Goal: Entertainment & Leisure: Consume media (video, audio)

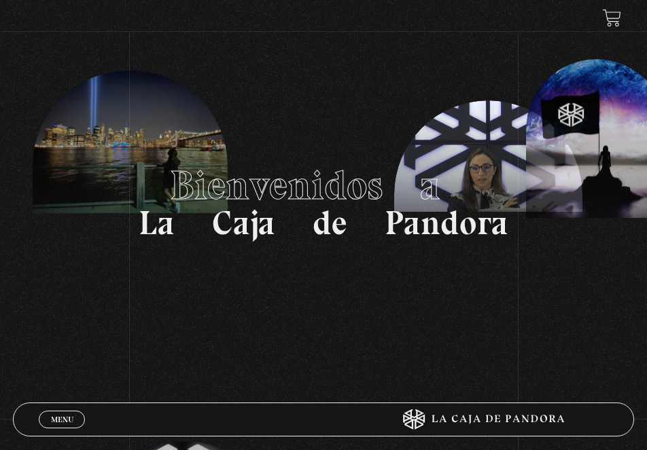
click at [54, 416] on span "Menu" at bounding box center [62, 420] width 22 height 8
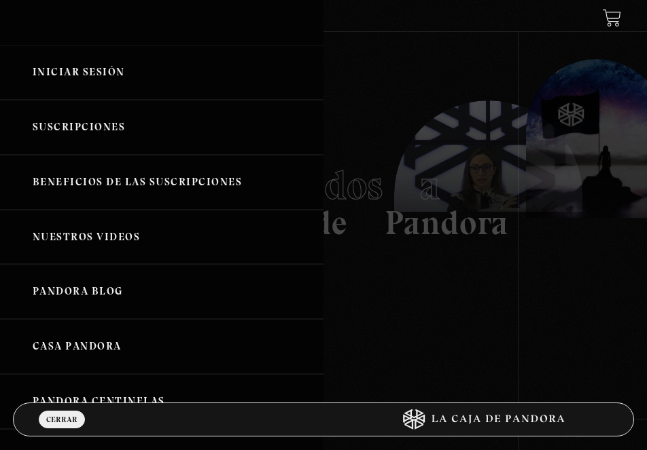
click at [383, 292] on div at bounding box center [323, 225] width 647 height 450
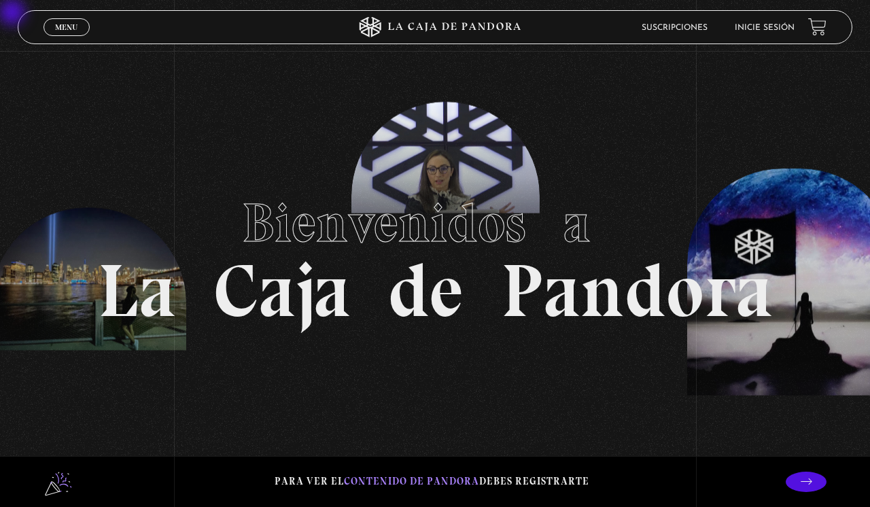
click at [646, 34] on li "Inicie sesión" at bounding box center [764, 27] width 60 height 21
click at [646, 28] on link "Inicie sesión" at bounding box center [764, 28] width 60 height 8
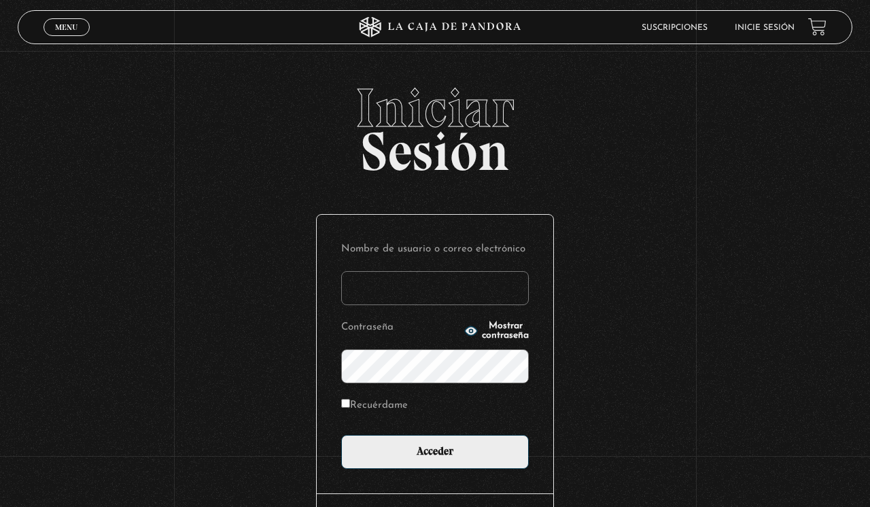
type input "Terrible"
click at [435, 450] on input "Acceder" at bounding box center [435, 452] width 188 height 34
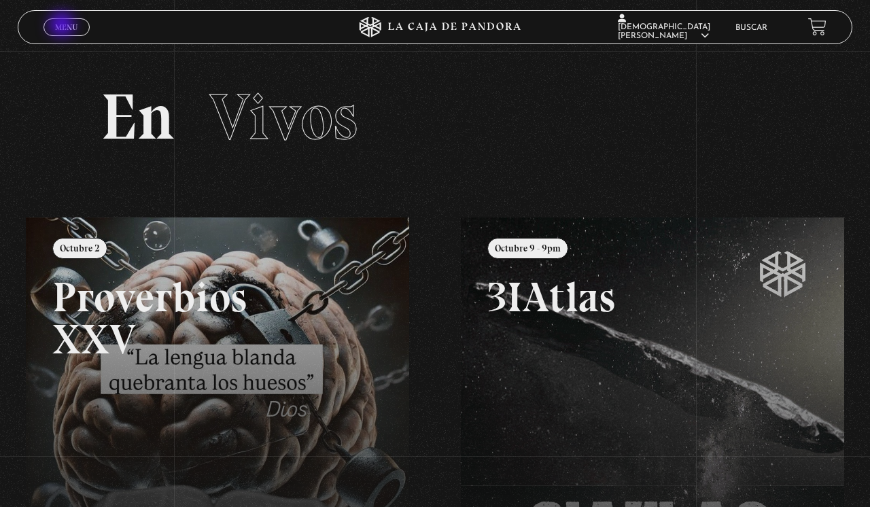
click at [63, 26] on span "Menu" at bounding box center [66, 27] width 22 height 8
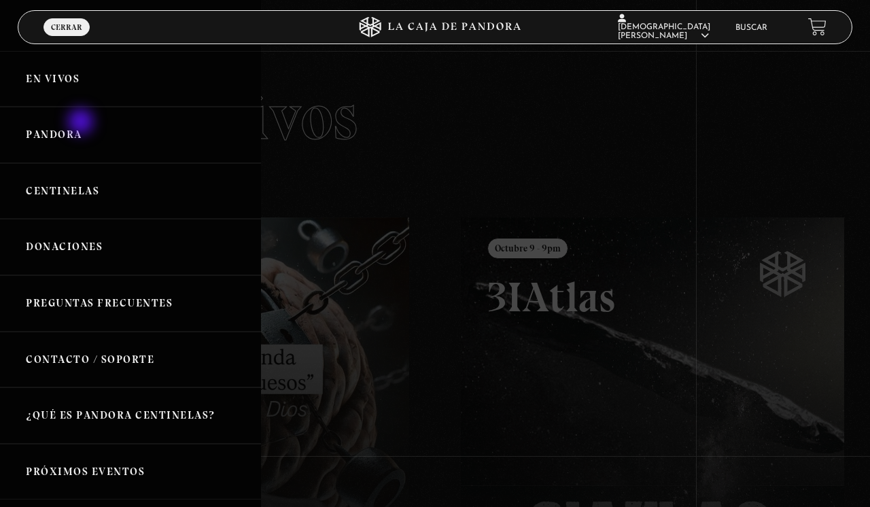
click at [82, 123] on link "Pandora" at bounding box center [130, 135] width 261 height 56
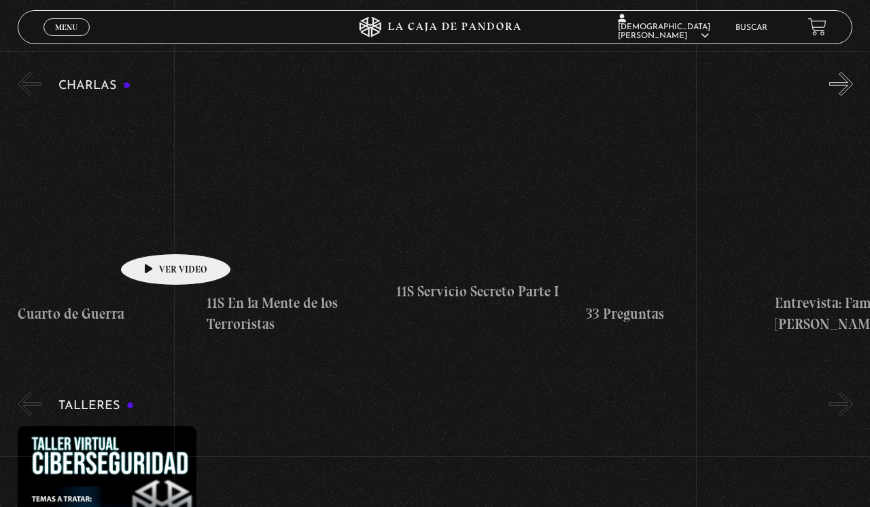
scroll to position [283, 0]
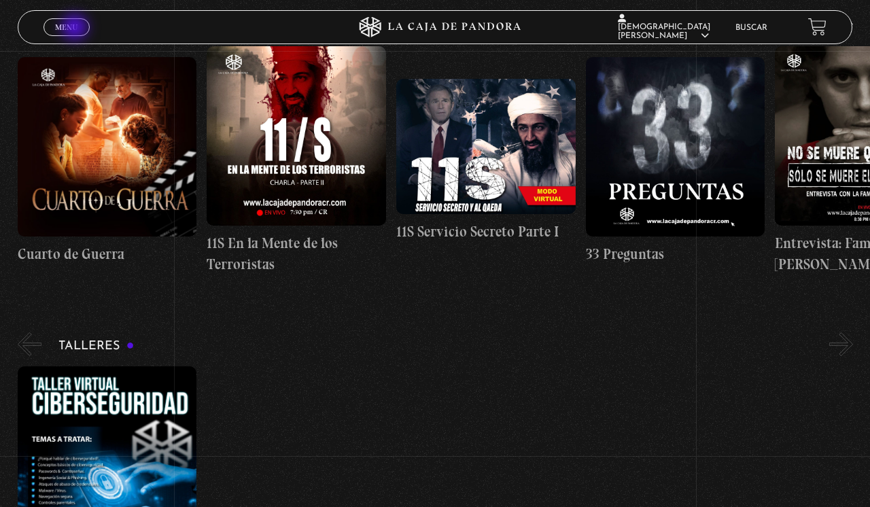
click at [76, 29] on span "Menu" at bounding box center [66, 27] width 22 height 8
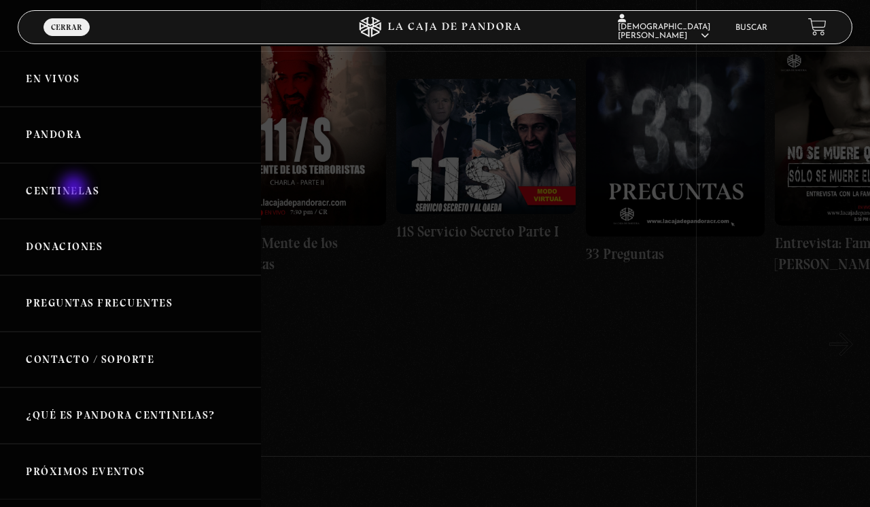
click at [75, 189] on link "Centinelas" at bounding box center [130, 191] width 261 height 56
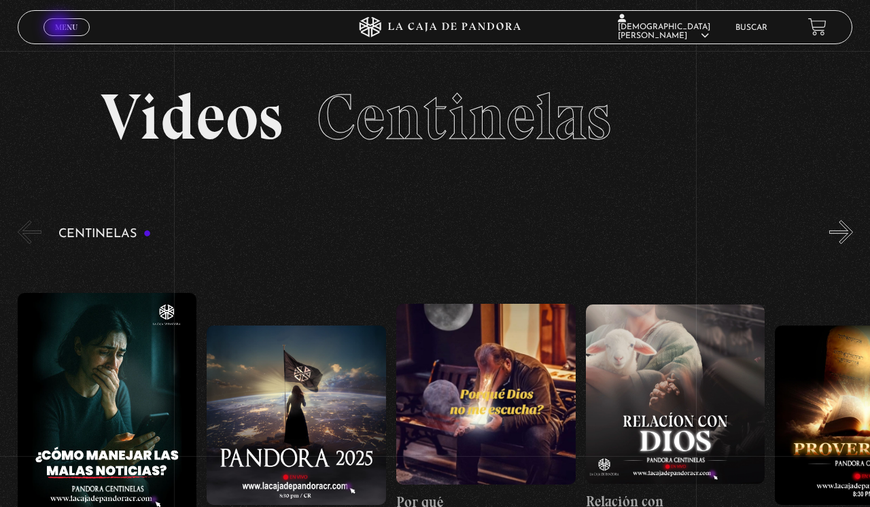
click at [60, 28] on span "Menu" at bounding box center [66, 27] width 22 height 8
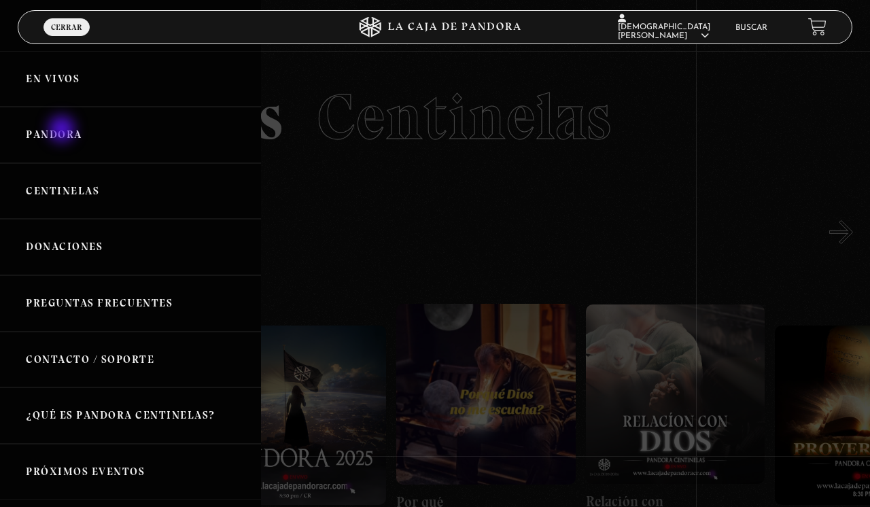
click at [63, 130] on link "Pandora" at bounding box center [130, 135] width 261 height 56
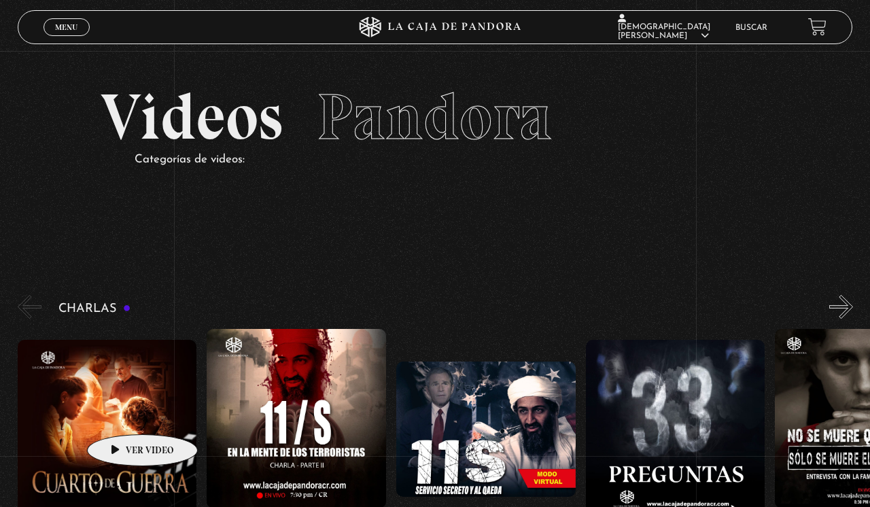
click at [121, 414] on figure at bounding box center [107, 429] width 179 height 179
click at [832, 306] on button "»" at bounding box center [841, 307] width 24 height 24
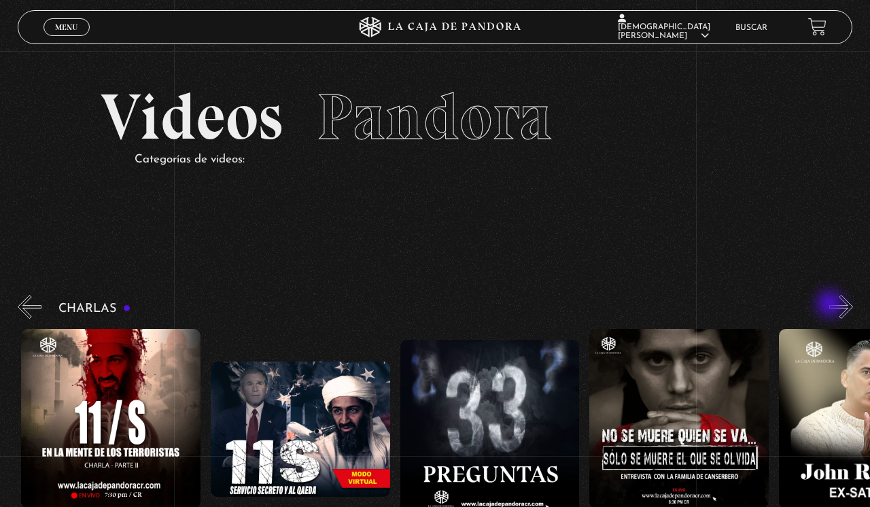
click at [831, 305] on button "»" at bounding box center [841, 307] width 24 height 24
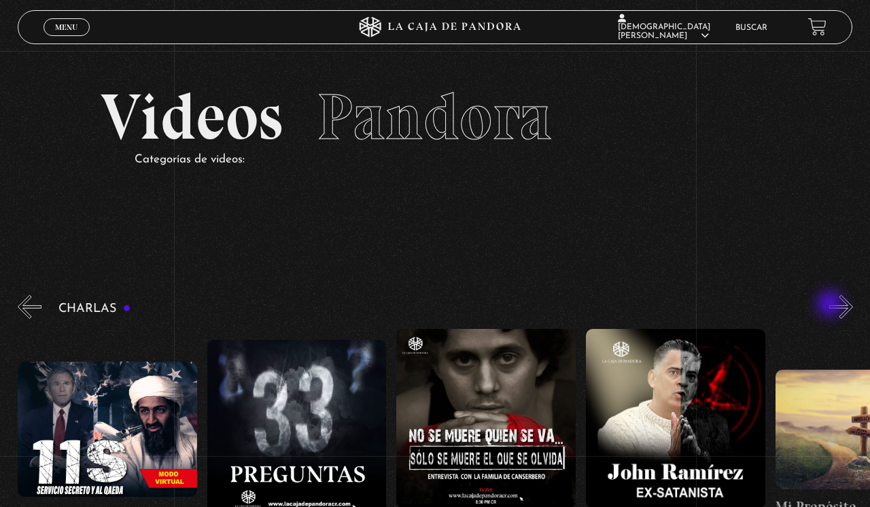
click at [831, 305] on button "»" at bounding box center [841, 307] width 24 height 24
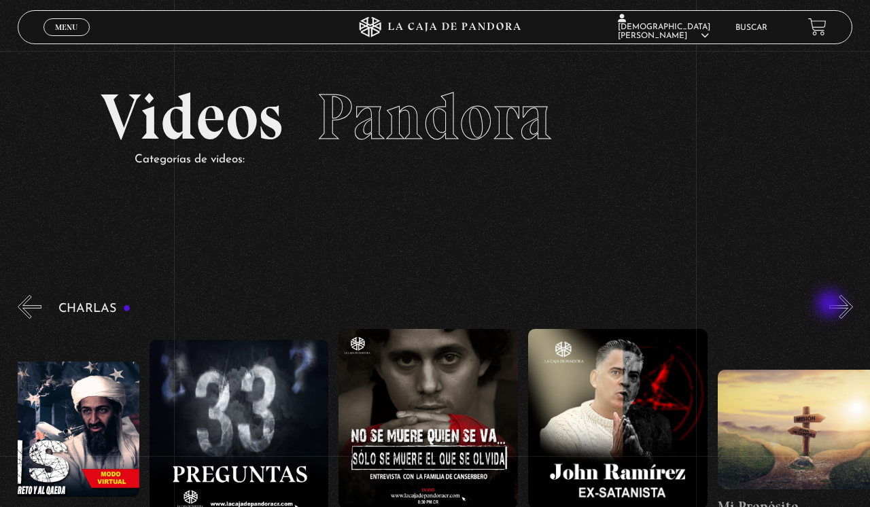
scroll to position [0, 474]
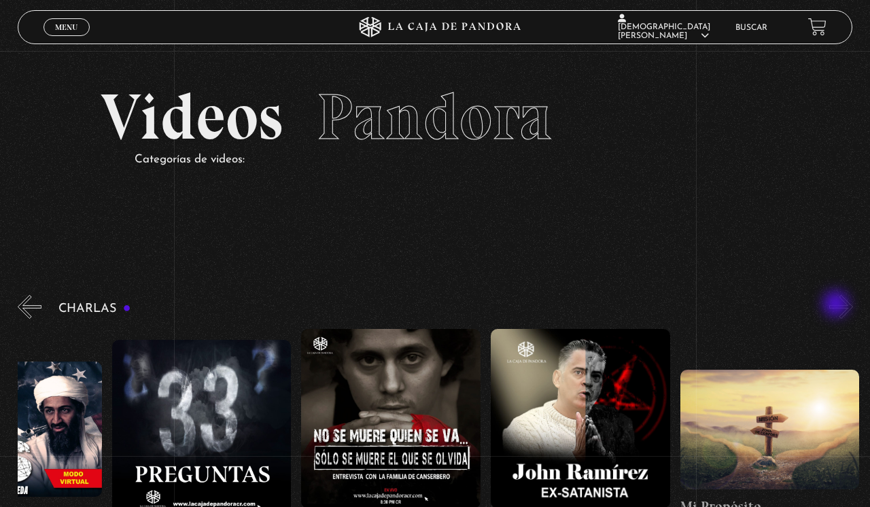
click at [837, 305] on button "»" at bounding box center [841, 307] width 24 height 24
click at [67, 29] on span "Menu" at bounding box center [66, 27] width 22 height 8
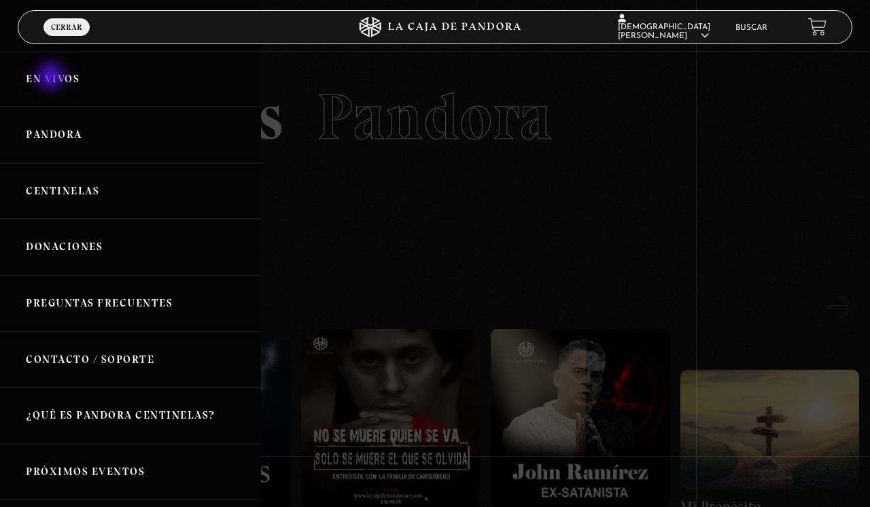
scroll to position [3, 0]
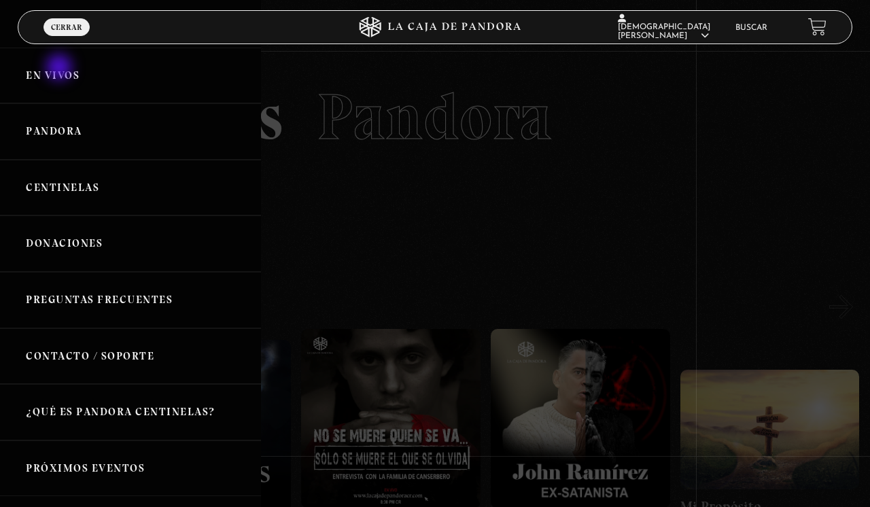
click at [60, 69] on link "En vivos" at bounding box center [130, 76] width 261 height 56
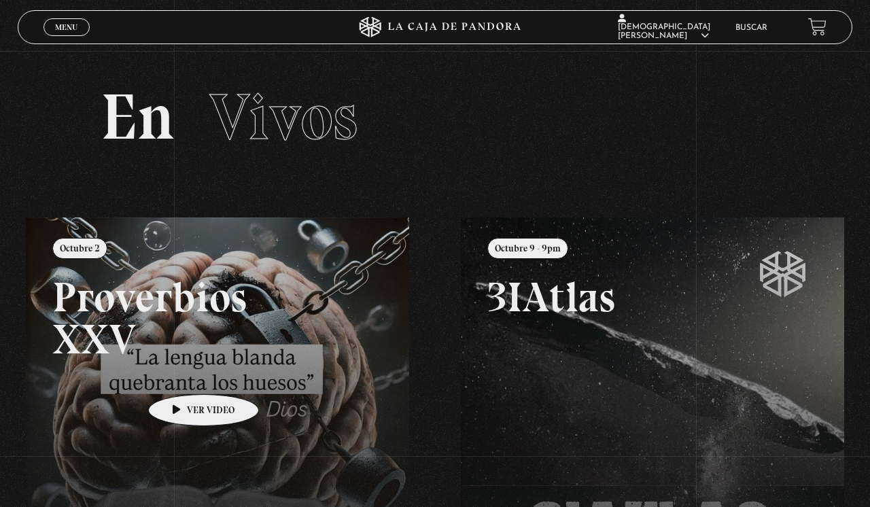
click at [182, 374] on link at bounding box center [461, 470] width 870 height 507
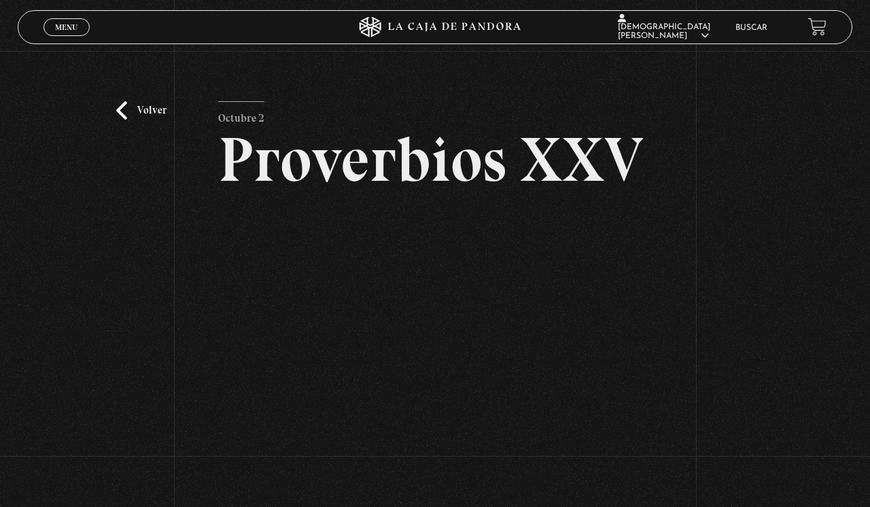
scroll to position [29, 0]
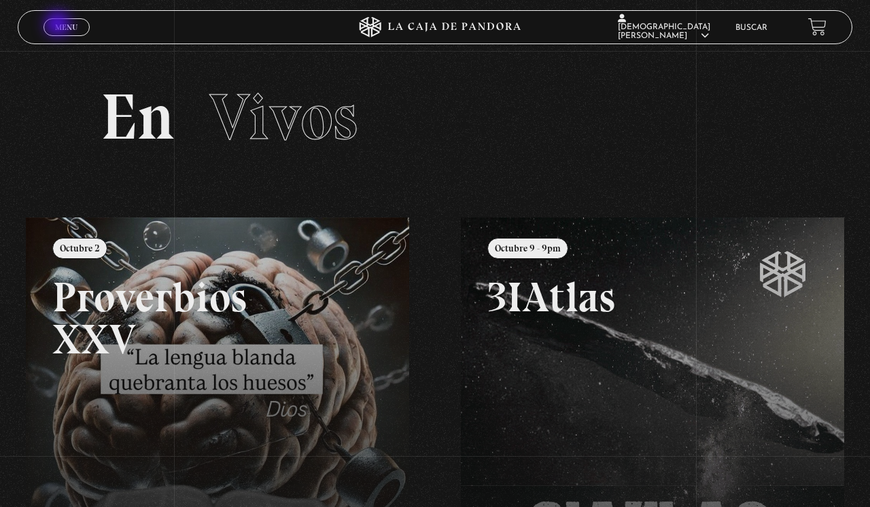
click at [59, 25] on span "Menu" at bounding box center [66, 27] width 22 height 8
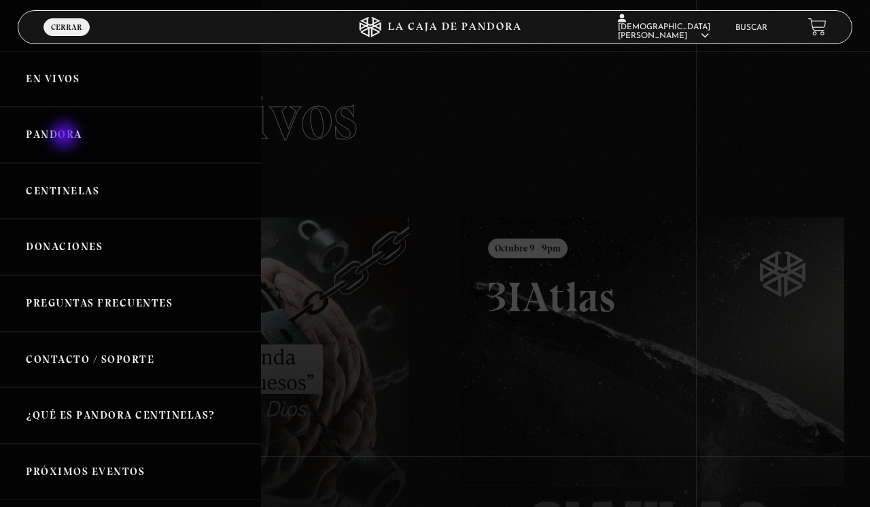
click at [66, 137] on link "Pandora" at bounding box center [130, 135] width 261 height 56
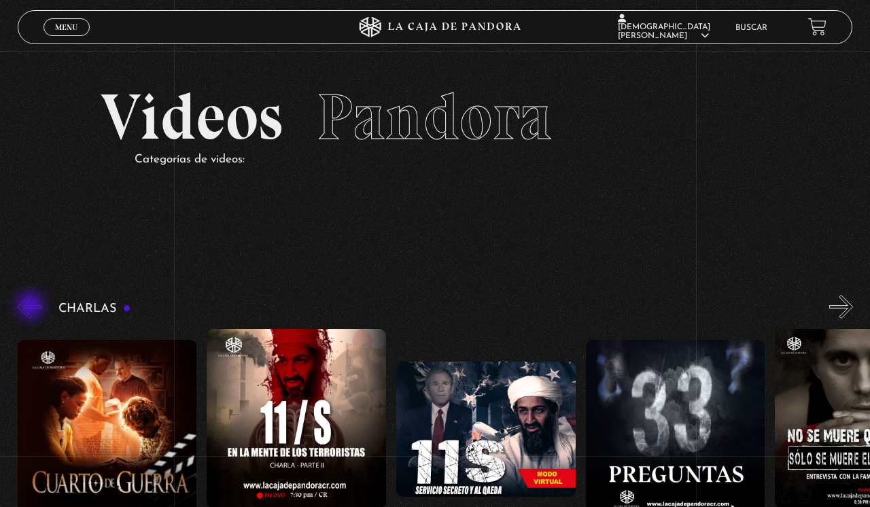
click at [32, 307] on button "«" at bounding box center [30, 307] width 24 height 24
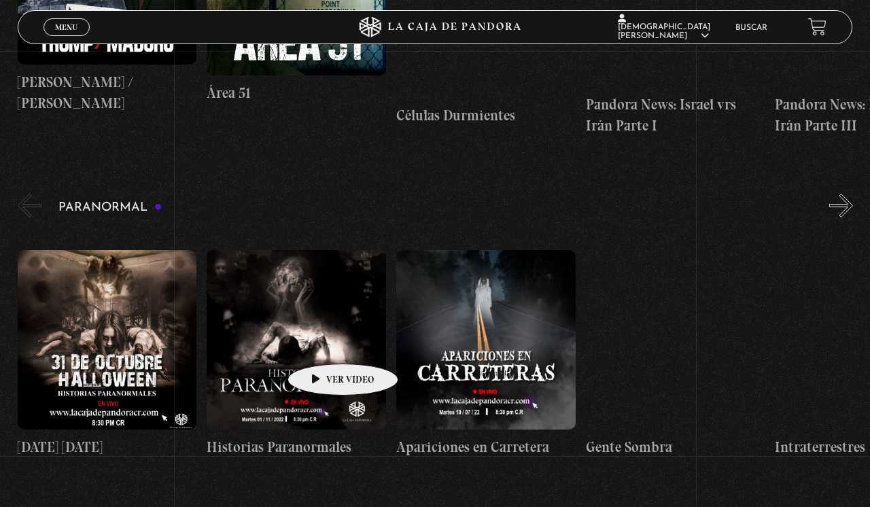
scroll to position [1119, 0]
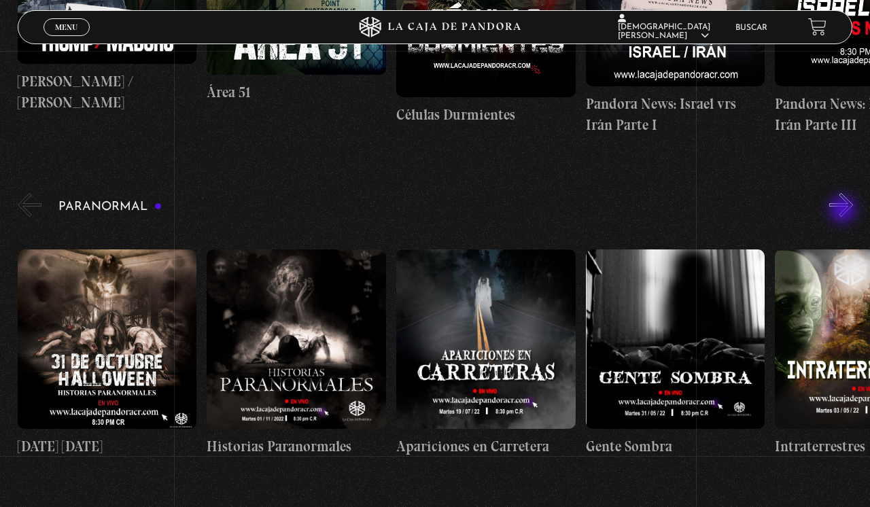
click at [844, 211] on button "»" at bounding box center [841, 205] width 24 height 24
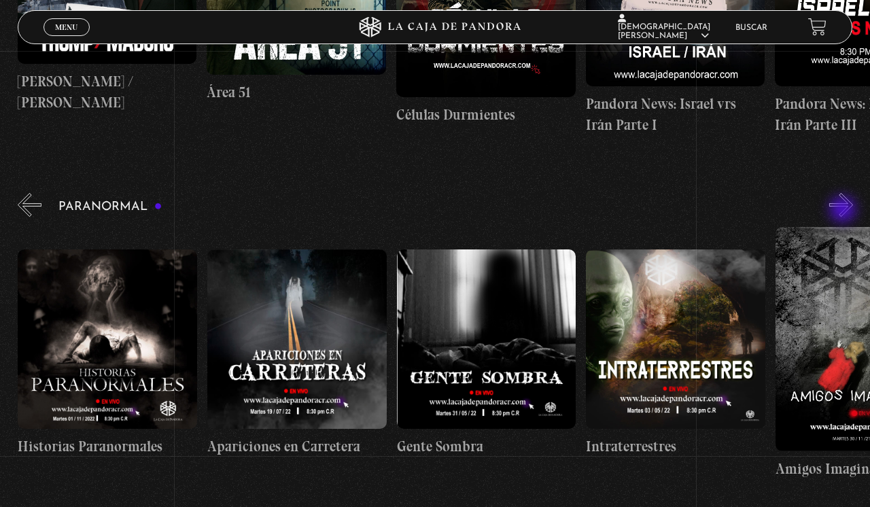
click at [844, 211] on button "»" at bounding box center [841, 205] width 24 height 24
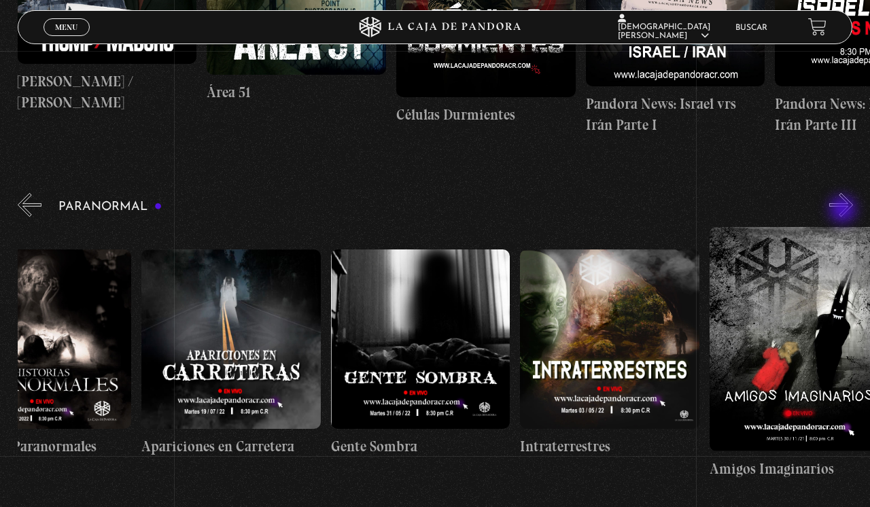
click at [844, 211] on button "»" at bounding box center [841, 205] width 24 height 24
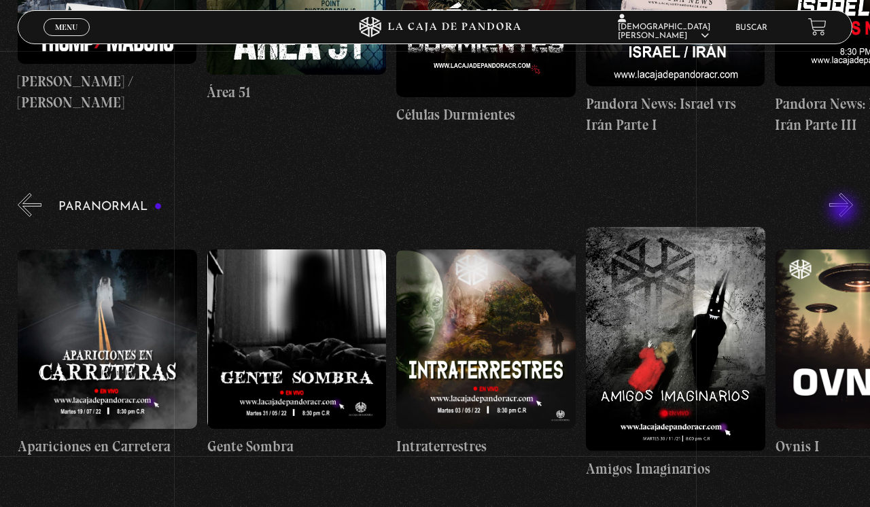
click at [844, 211] on button "»" at bounding box center [841, 205] width 24 height 24
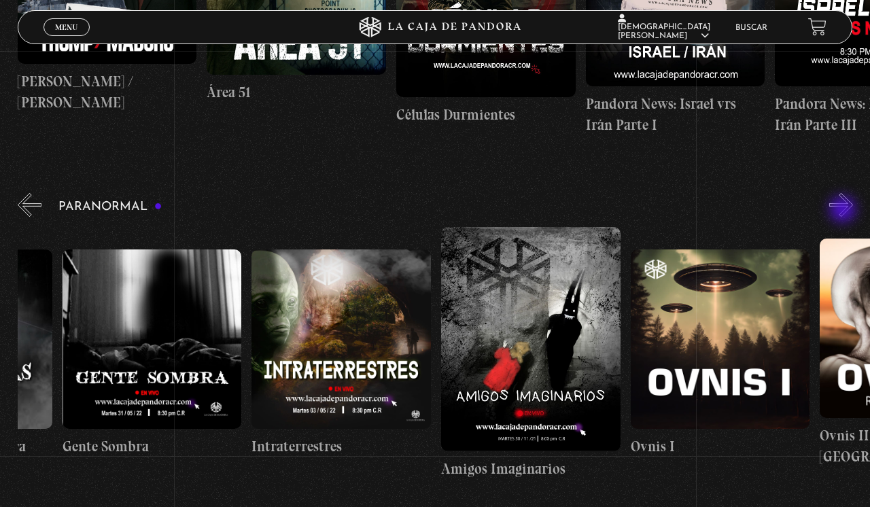
click at [844, 211] on button "»" at bounding box center [841, 205] width 24 height 24
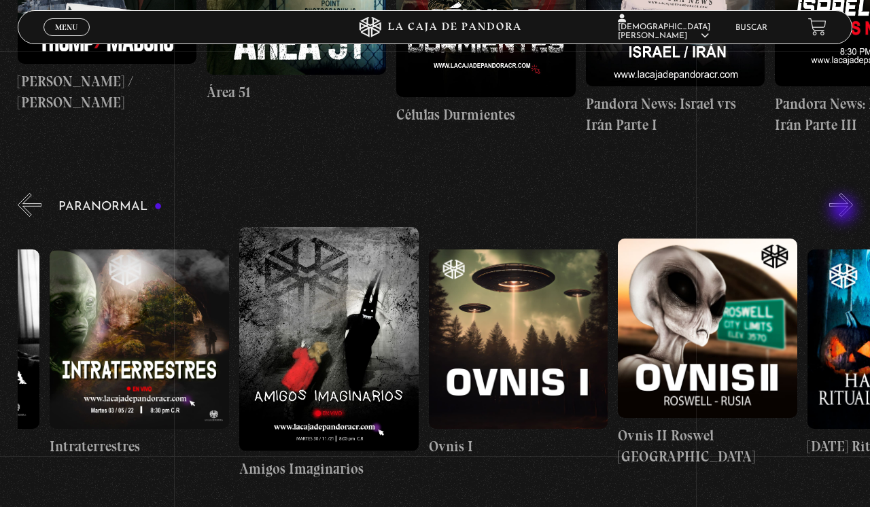
click at [844, 211] on button "»" at bounding box center [841, 205] width 24 height 24
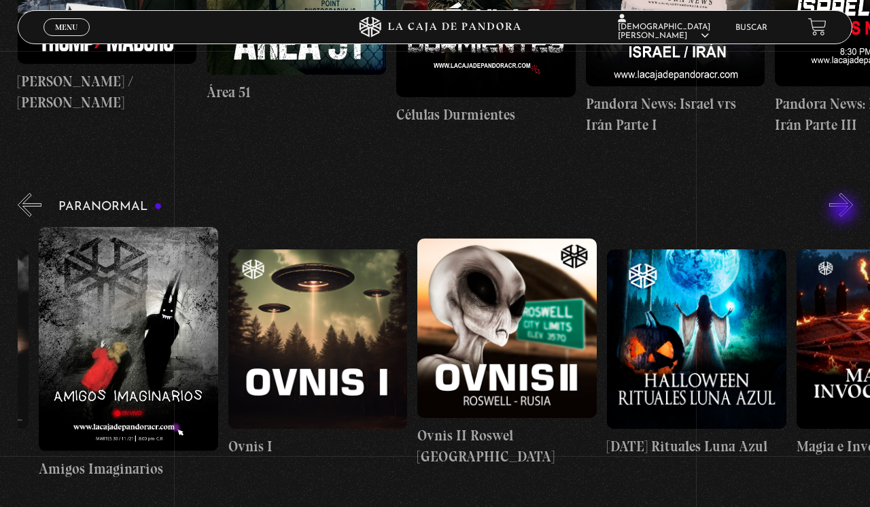
click at [844, 211] on button "»" at bounding box center [841, 205] width 24 height 24
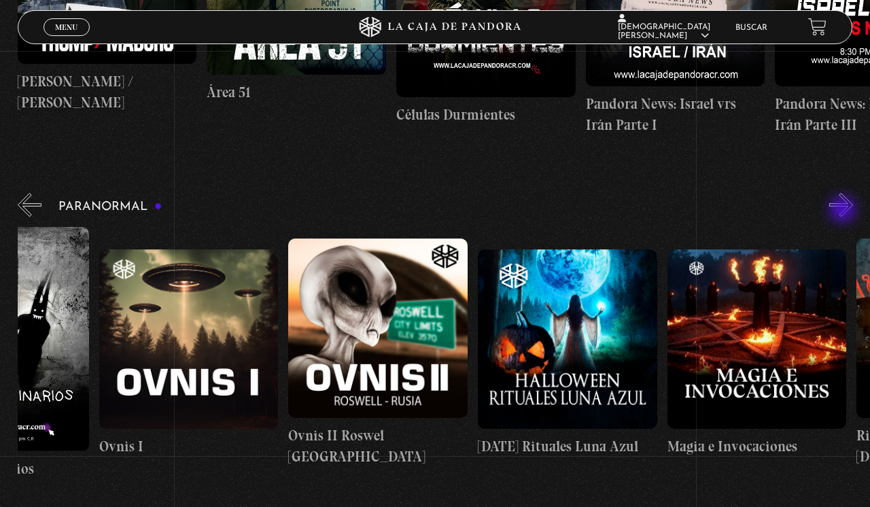
click at [844, 211] on button "»" at bounding box center [841, 205] width 24 height 24
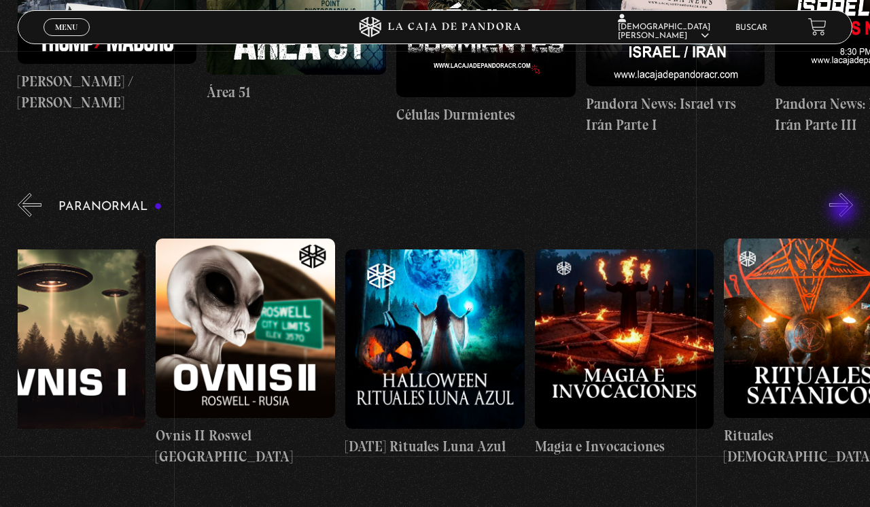
click at [844, 211] on button "»" at bounding box center [841, 205] width 24 height 24
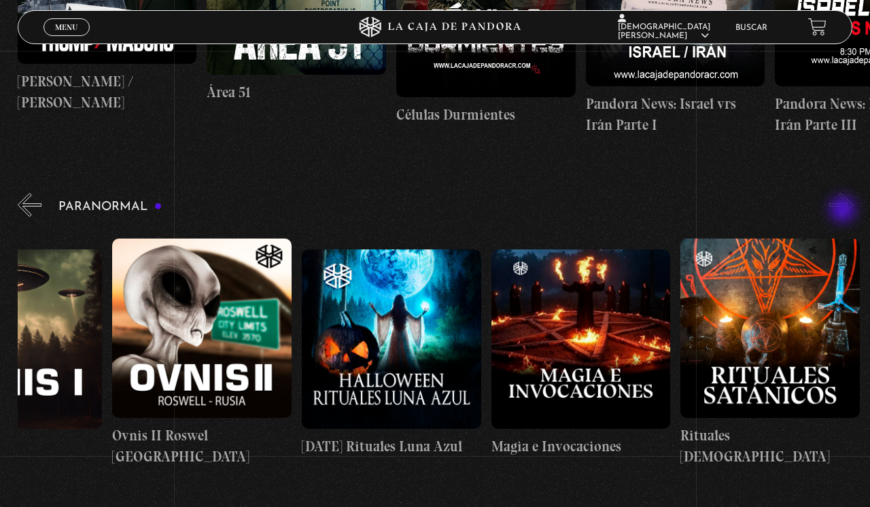
click at [844, 211] on button "»" at bounding box center [841, 205] width 24 height 24
click at [31, 211] on button "«" at bounding box center [30, 205] width 24 height 24
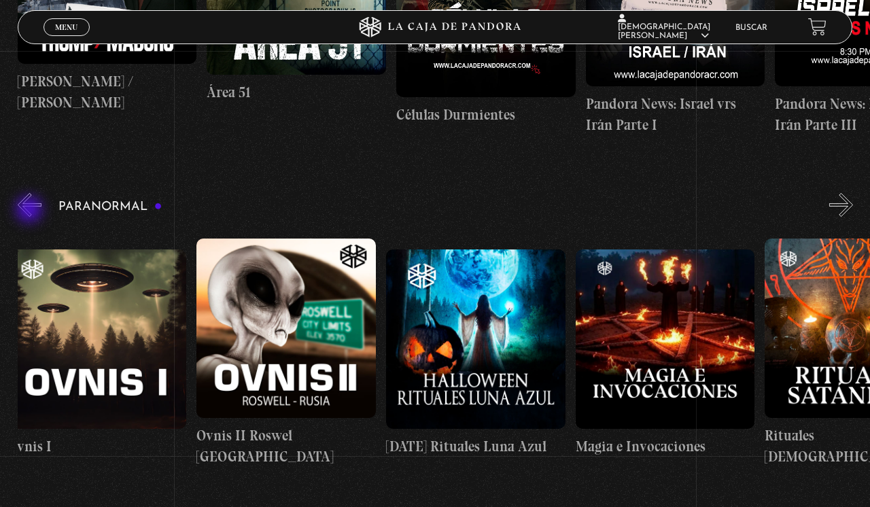
click at [31, 211] on button "«" at bounding box center [30, 205] width 24 height 24
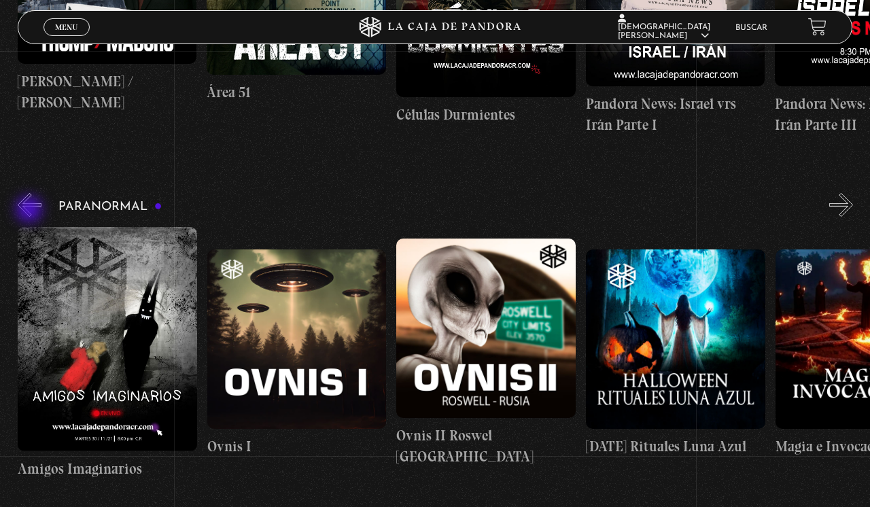
click at [31, 211] on button "«" at bounding box center [30, 205] width 24 height 24
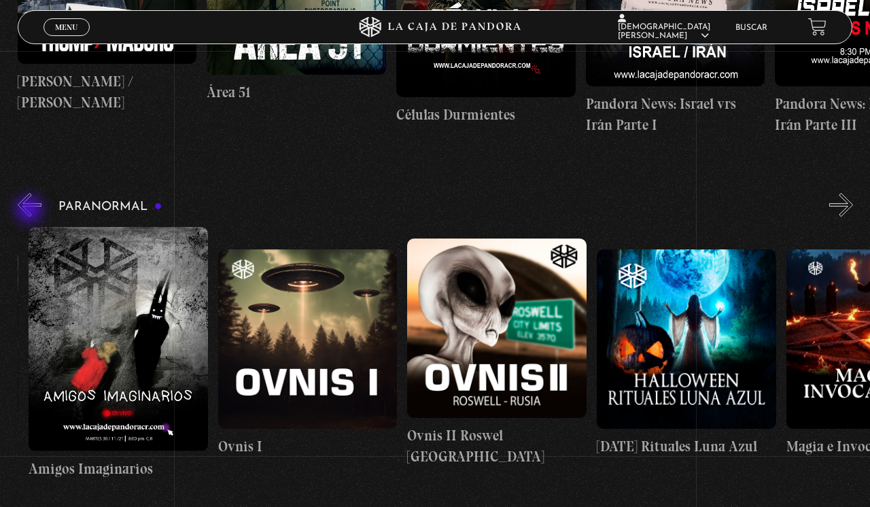
click at [31, 211] on button "«" at bounding box center [30, 205] width 24 height 24
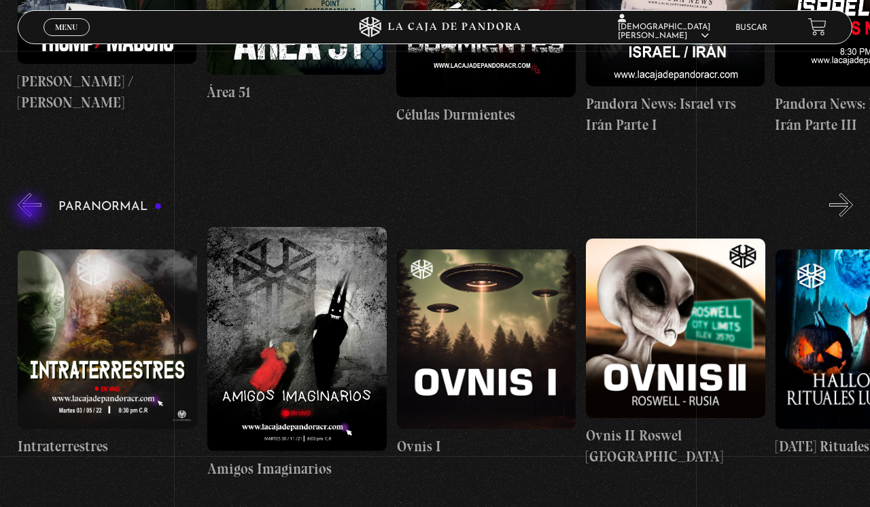
click at [31, 211] on button "«" at bounding box center [30, 205] width 24 height 24
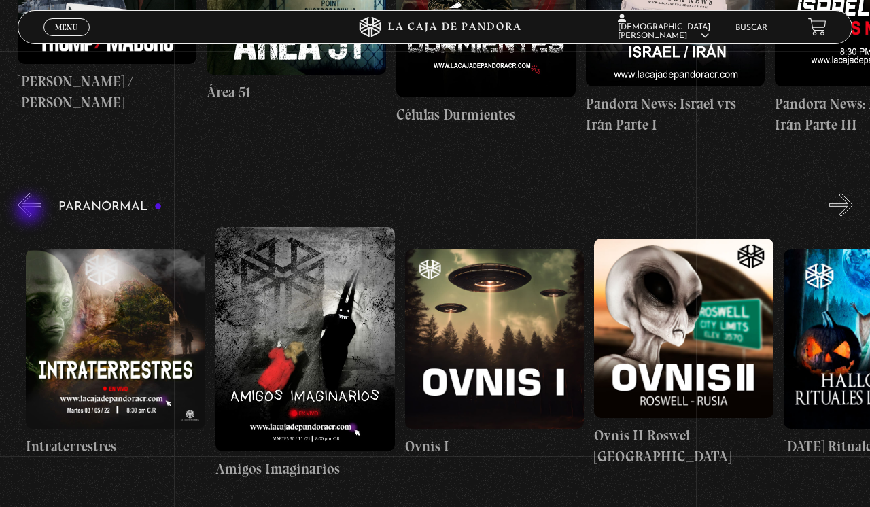
click at [31, 211] on button "«" at bounding box center [30, 205] width 24 height 24
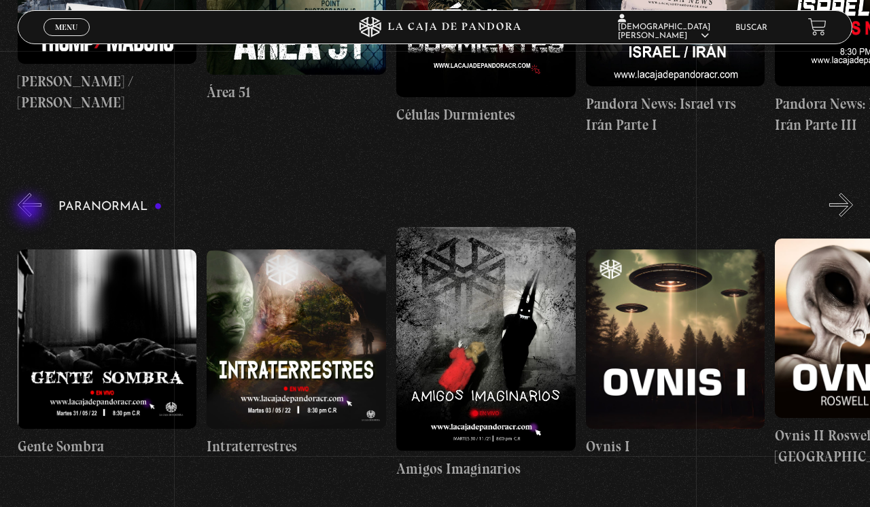
click at [31, 211] on button "«" at bounding box center [30, 205] width 24 height 24
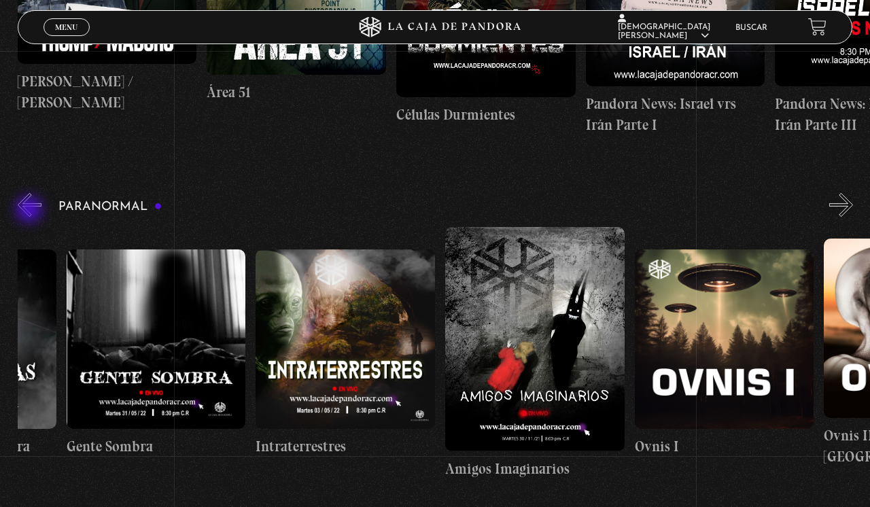
click at [31, 211] on button "«" at bounding box center [30, 205] width 24 height 24
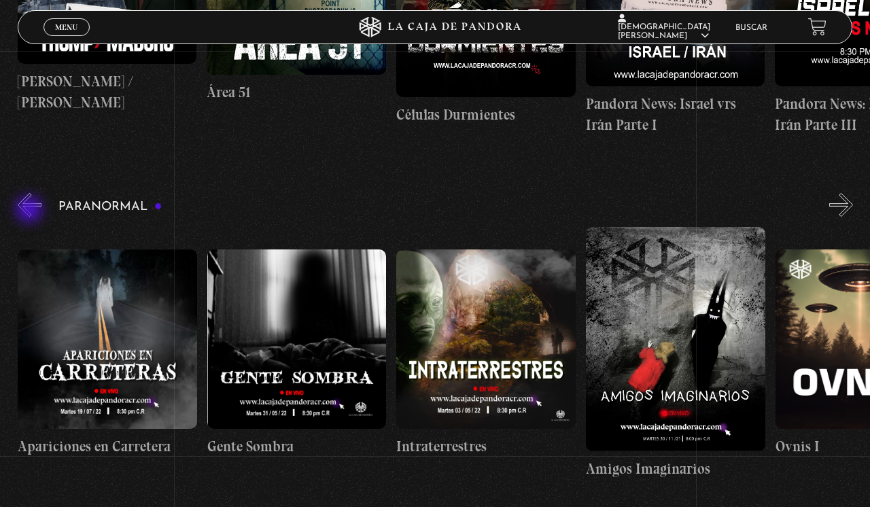
click at [31, 211] on button "«" at bounding box center [30, 205] width 24 height 24
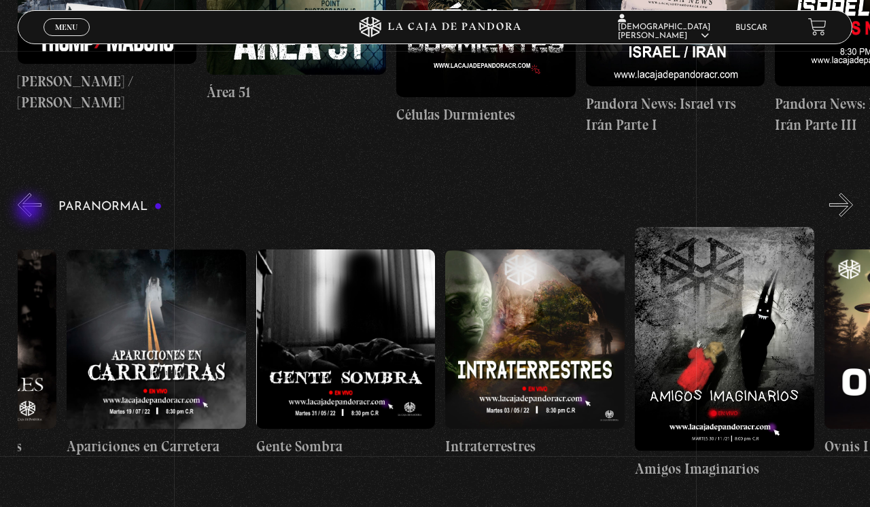
click at [31, 211] on button "«" at bounding box center [30, 205] width 24 height 24
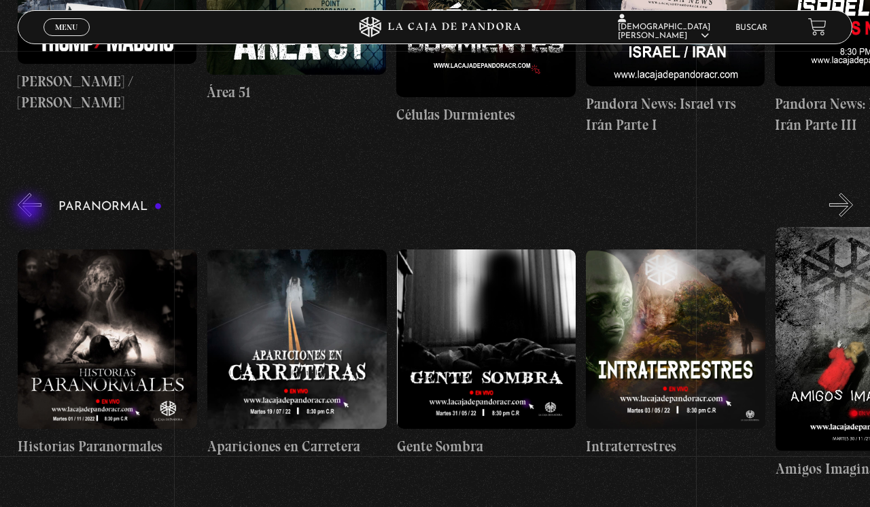
click at [31, 211] on button "«" at bounding box center [30, 205] width 24 height 24
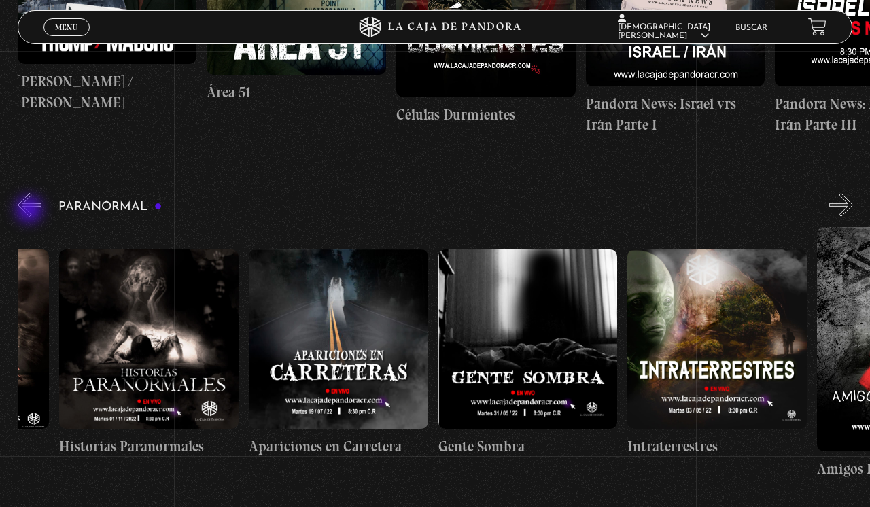
scroll to position [0, 86]
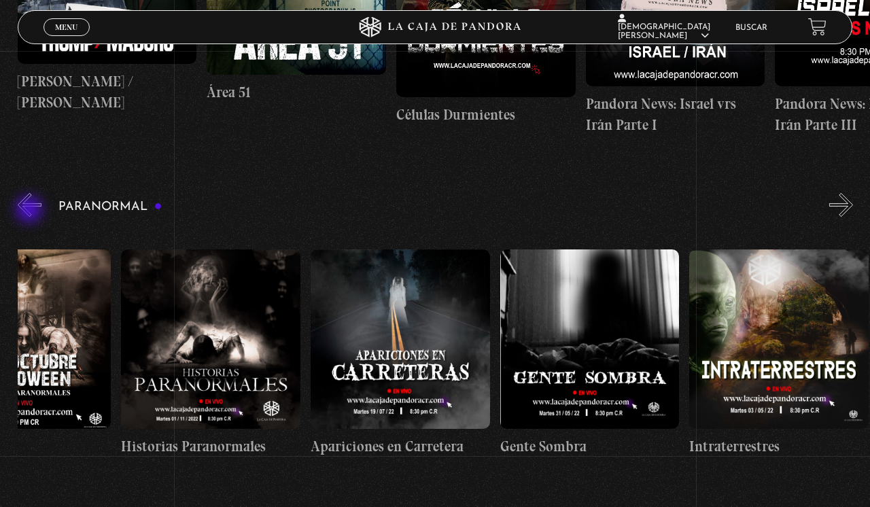
click at [31, 211] on button "«" at bounding box center [30, 205] width 24 height 24
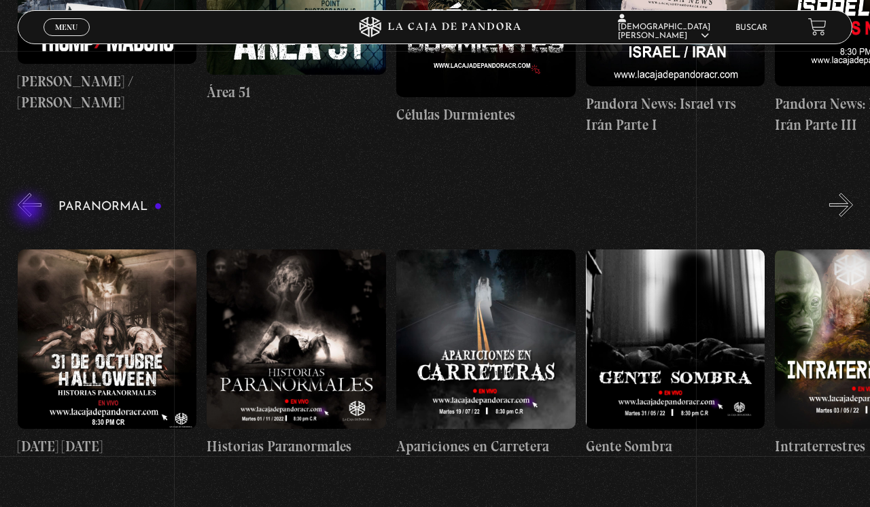
scroll to position [0, 0]
click at [31, 211] on button "«" at bounding box center [30, 205] width 24 height 24
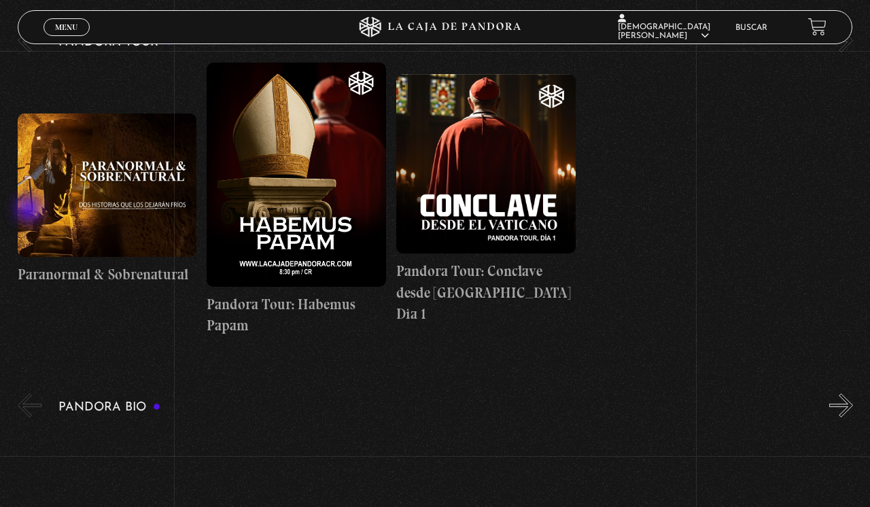
scroll to position [1627, 0]
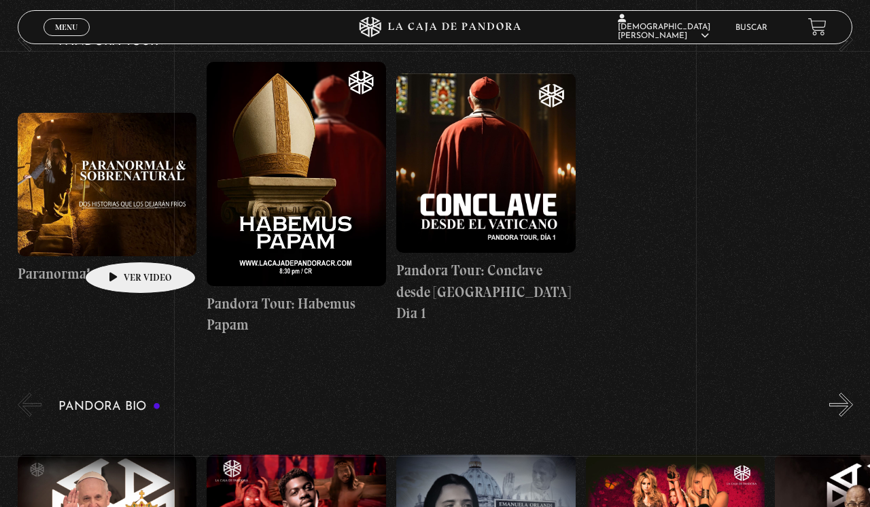
click at [119, 241] on figure at bounding box center [107, 184] width 179 height 143
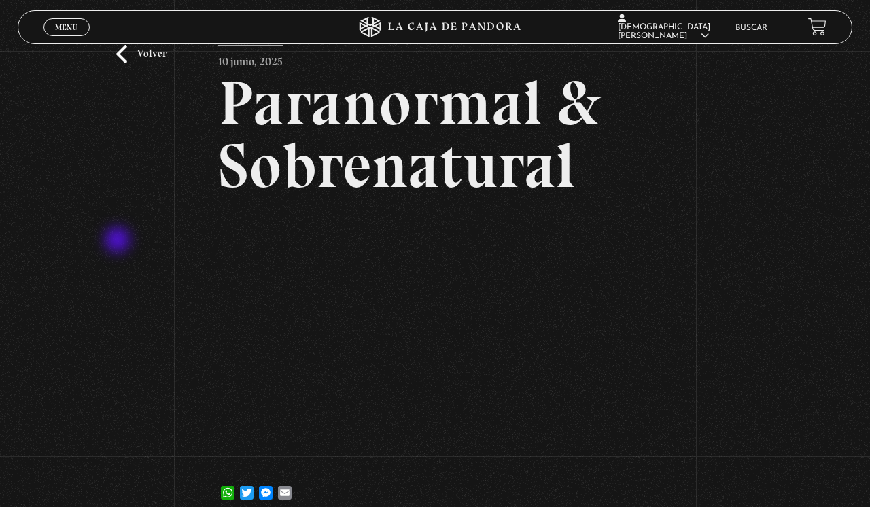
scroll to position [56, 0]
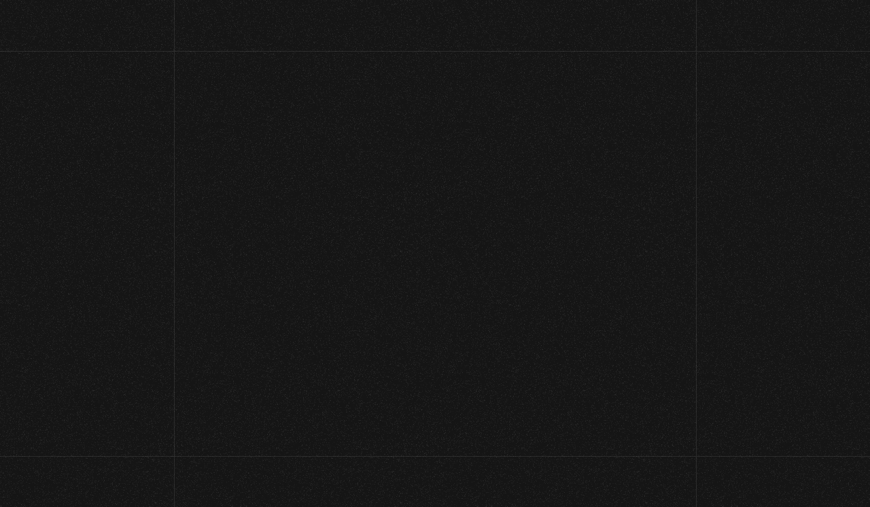
scroll to position [1627, 0]
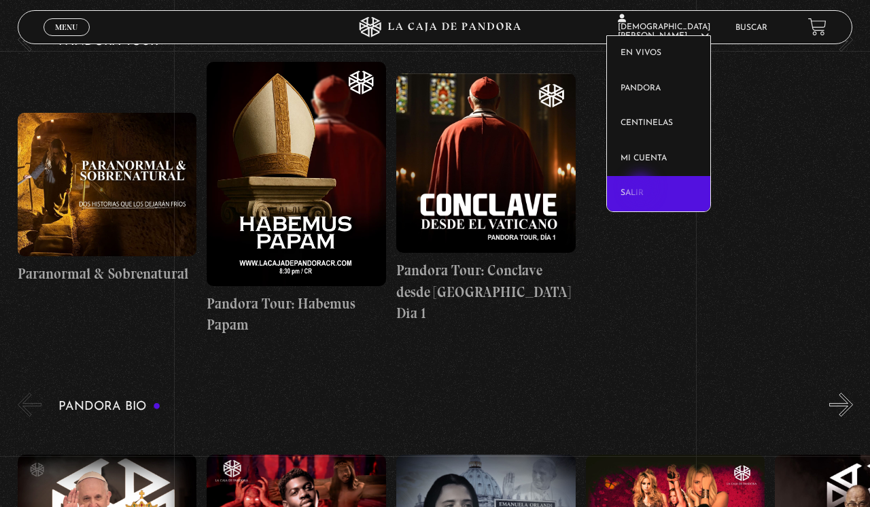
click at [642, 188] on link "Salir" at bounding box center [658, 193] width 103 height 35
